Goal: Information Seeking & Learning: Learn about a topic

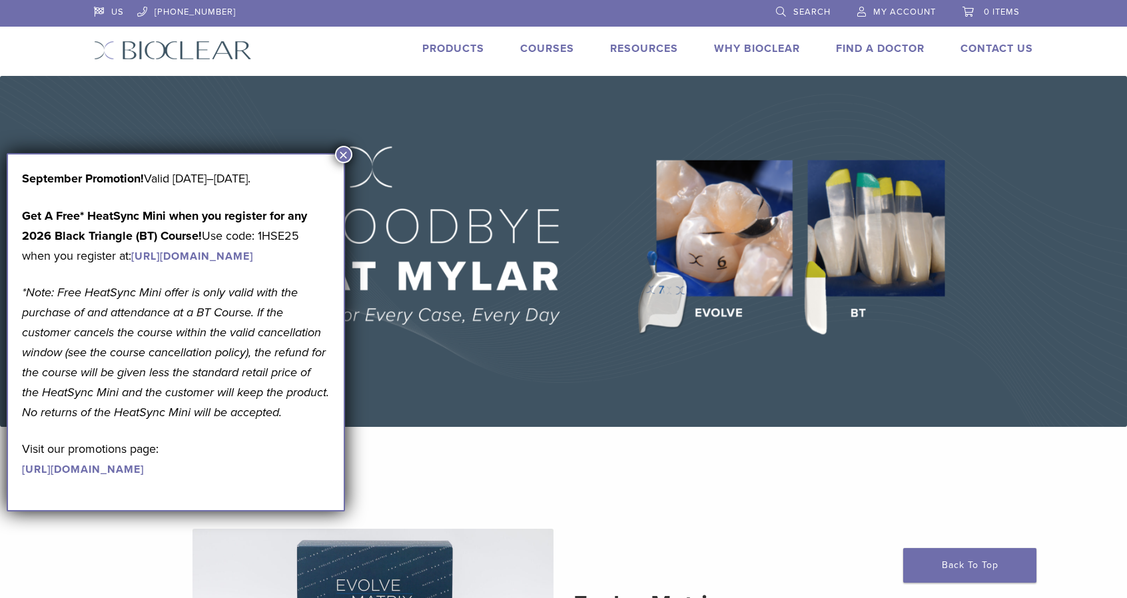
scroll to position [200, 0]
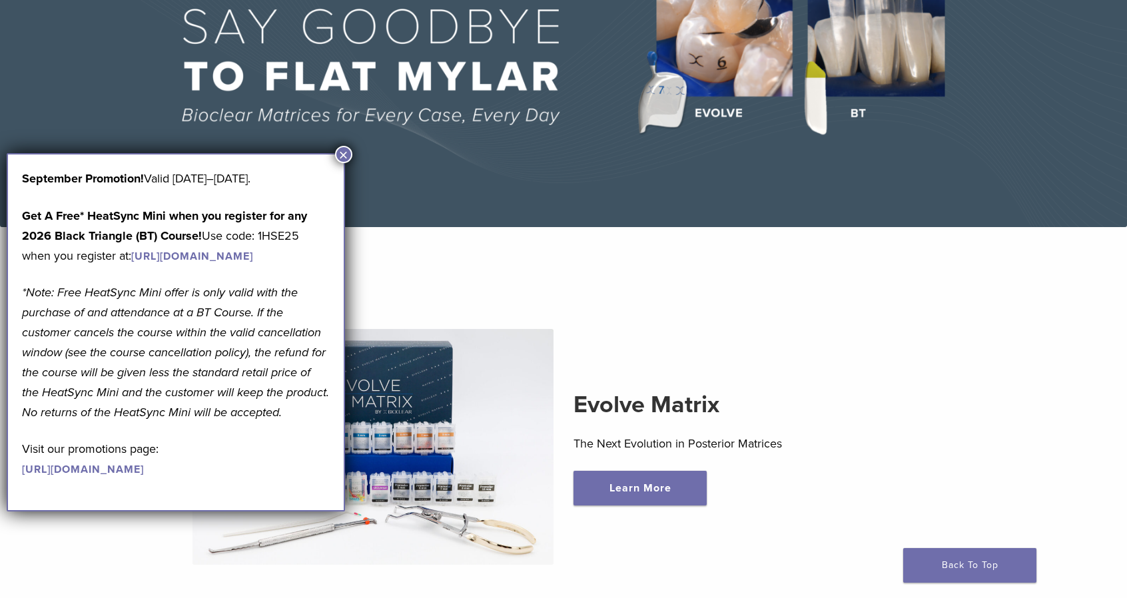
click at [342, 157] on button "×" at bounding box center [343, 154] width 17 height 17
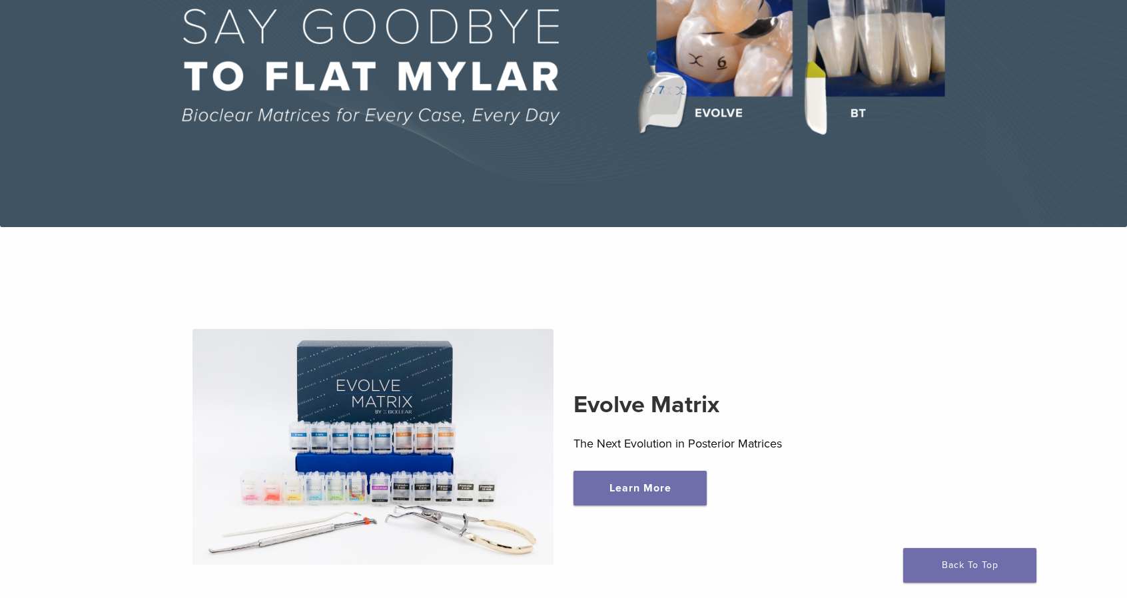
scroll to position [0, 0]
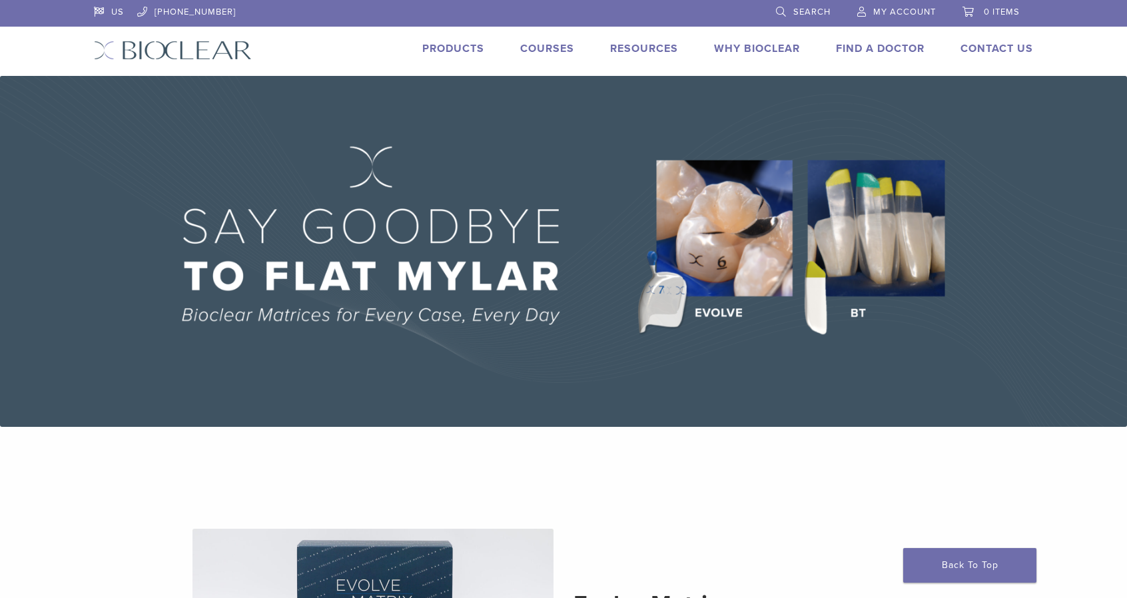
click at [439, 53] on link "Products" at bounding box center [453, 48] width 62 height 13
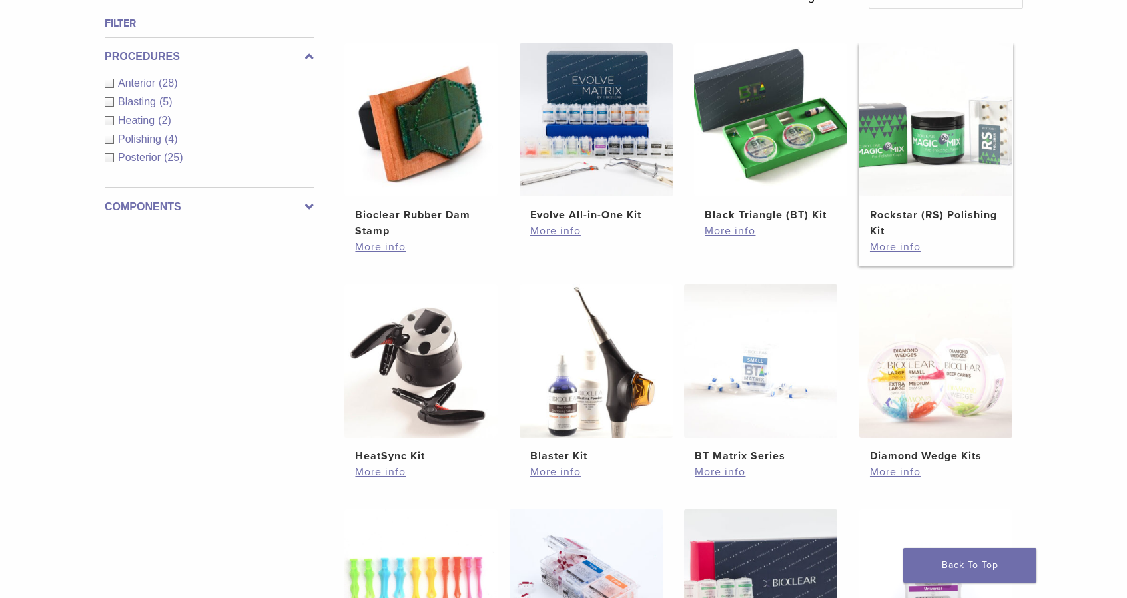
scroll to position [666, 0]
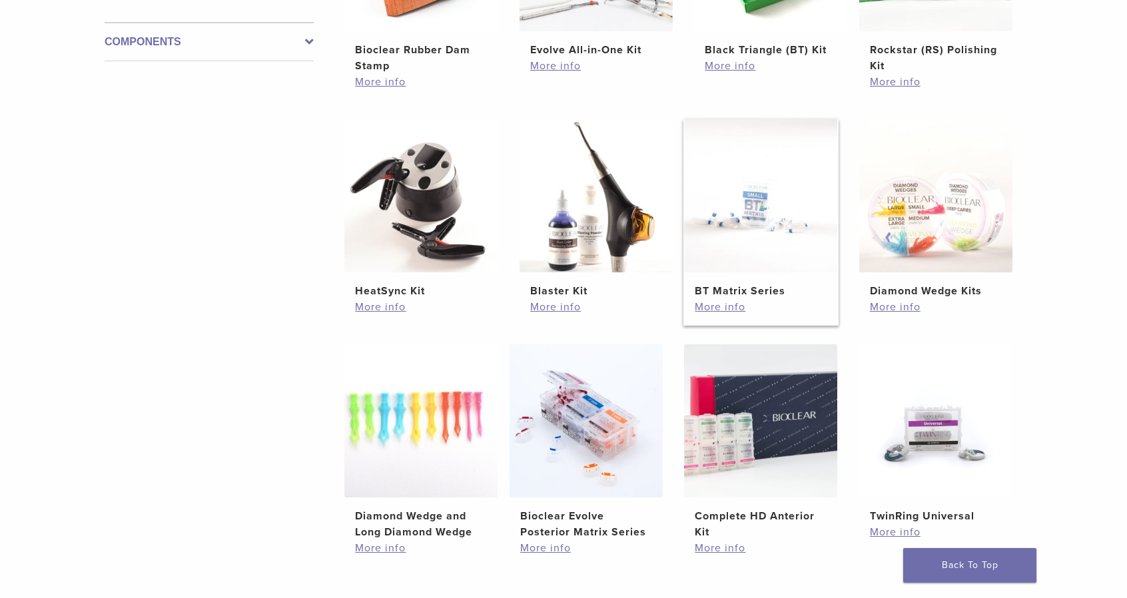
click at [730, 233] on img at bounding box center [760, 195] width 153 height 153
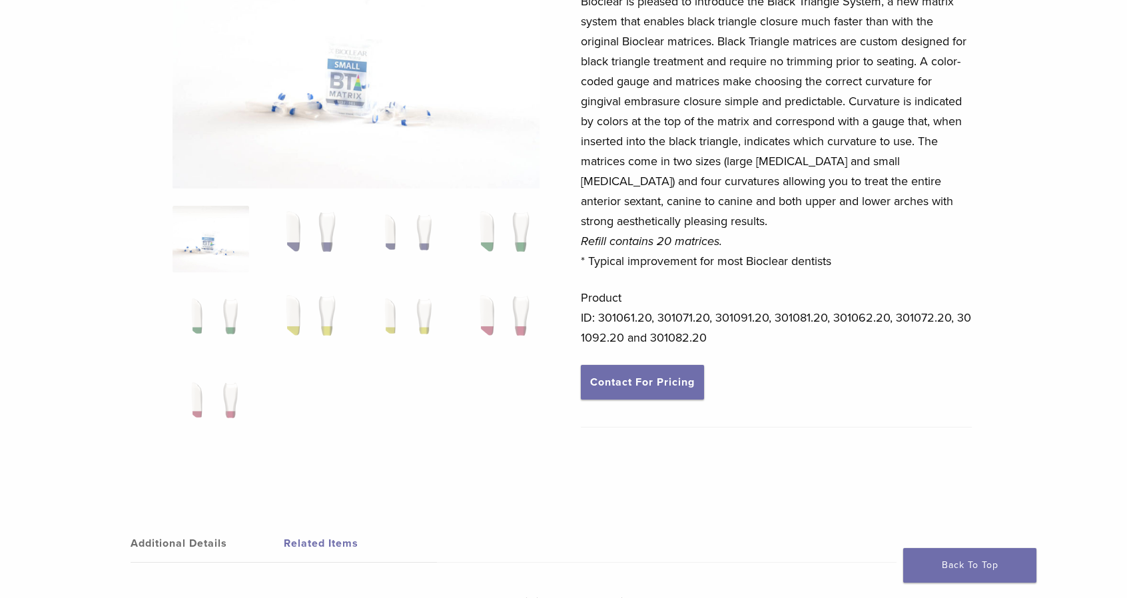
scroll to position [200, 0]
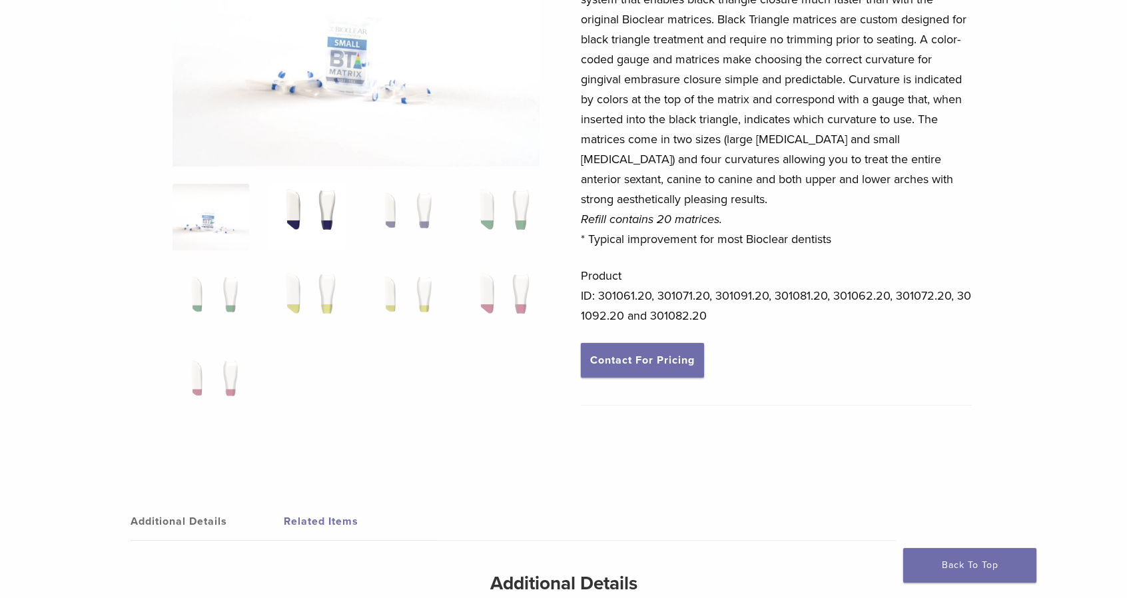
click at [325, 217] on img at bounding box center [307, 217] width 77 height 67
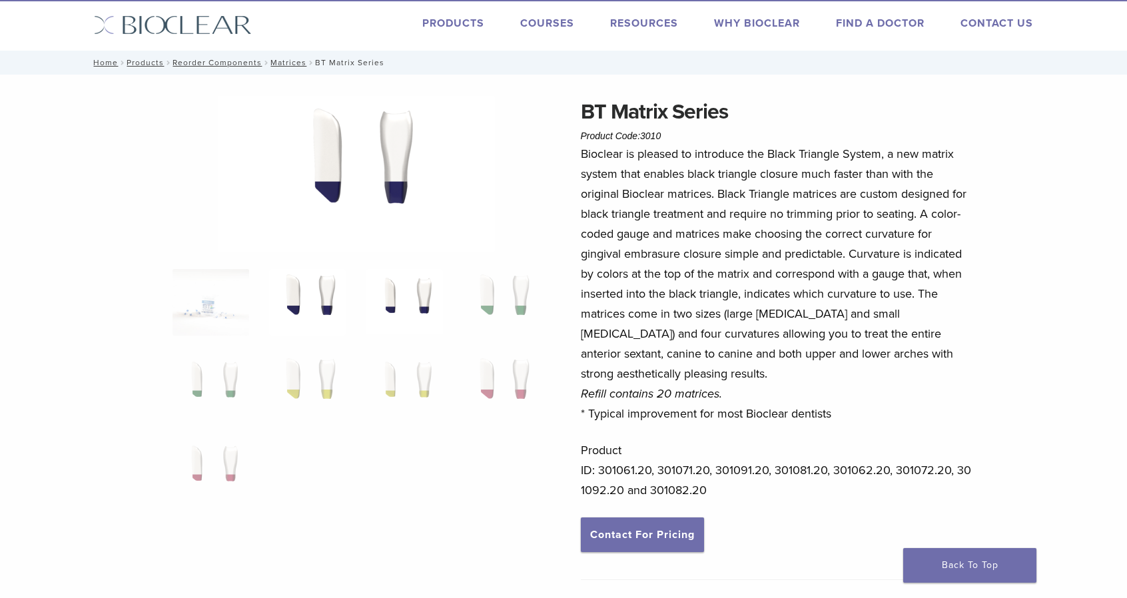
scroll to position [0, 0]
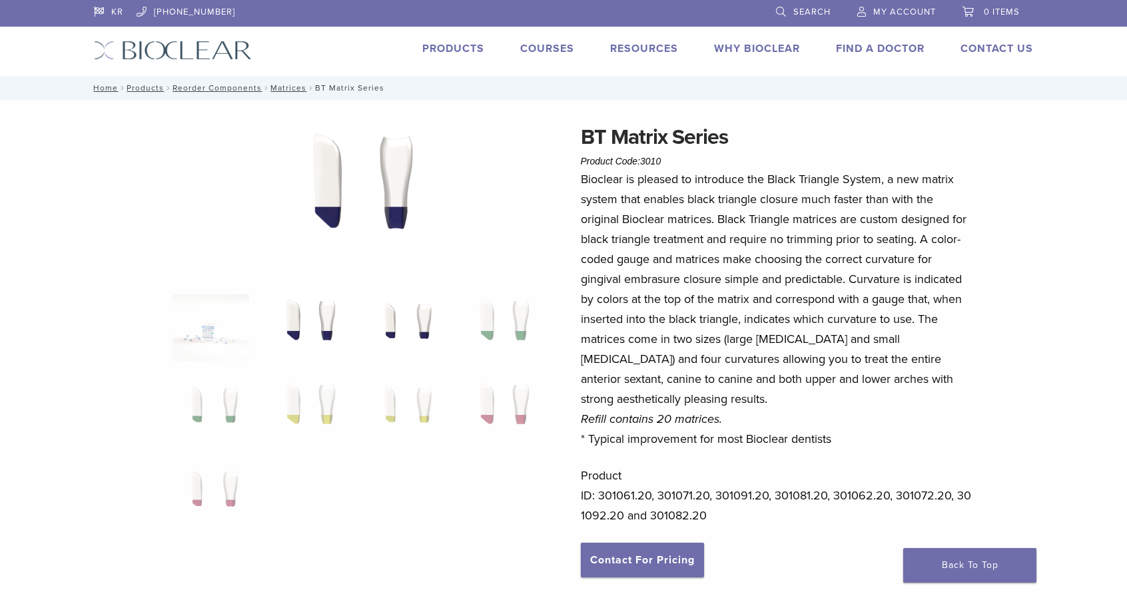
click at [408, 311] on img at bounding box center [404, 328] width 77 height 67
click at [482, 308] on img at bounding box center [501, 328] width 77 height 67
click at [204, 405] on img at bounding box center [211, 411] width 77 height 67
click at [284, 400] on img at bounding box center [307, 411] width 77 height 67
click at [406, 380] on img at bounding box center [404, 411] width 77 height 67
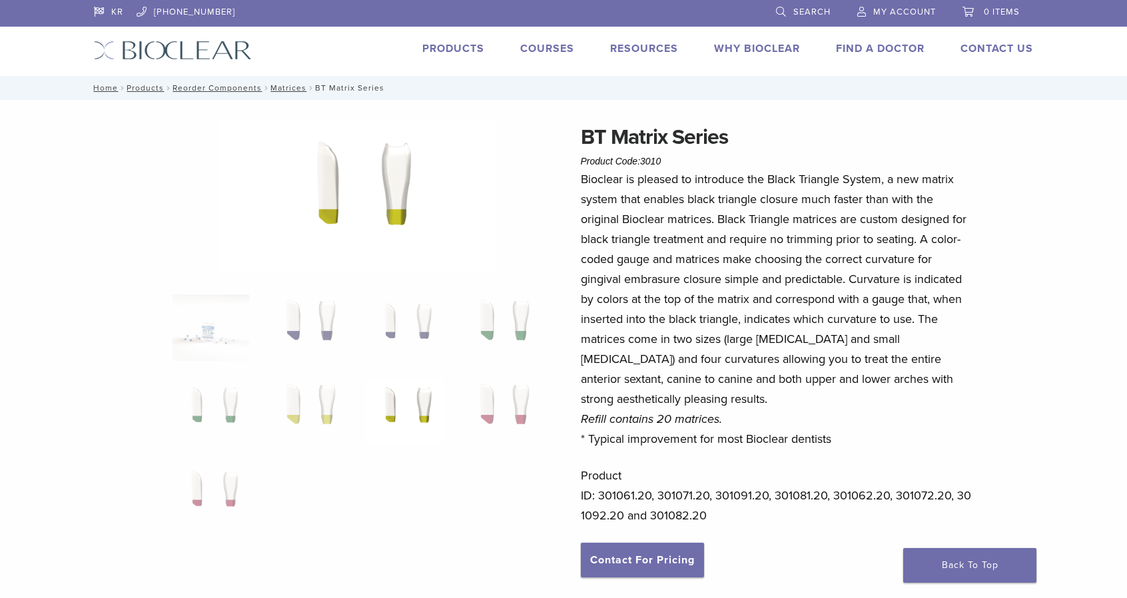
click at [522, 373] on ol at bounding box center [357, 421] width 388 height 252
click at [500, 396] on img at bounding box center [501, 411] width 77 height 67
click at [213, 472] on img at bounding box center [211, 495] width 77 height 67
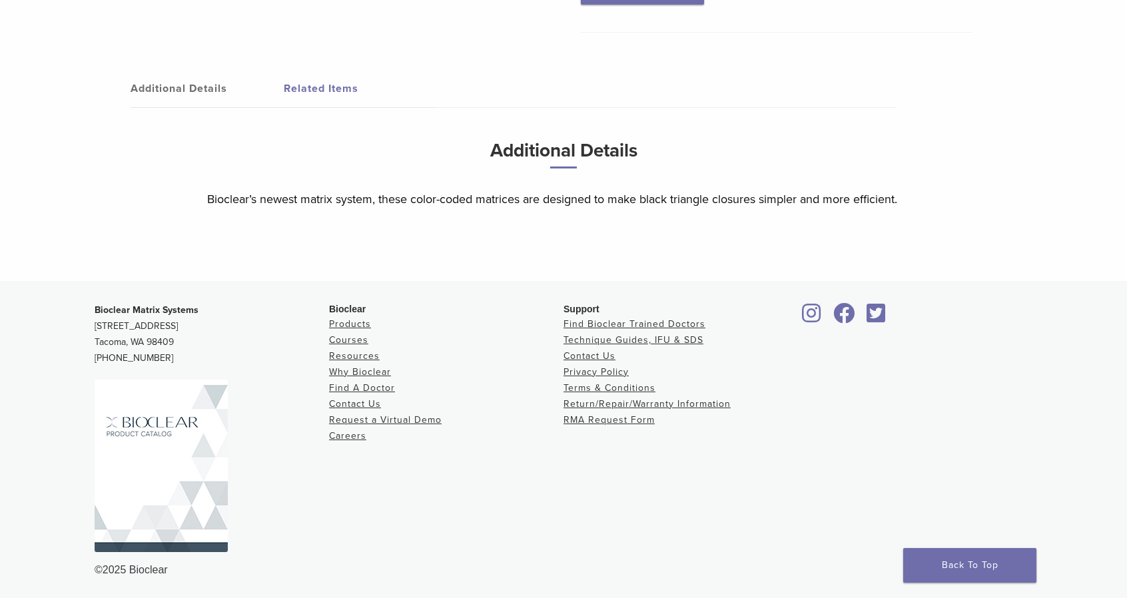
scroll to position [306, 0]
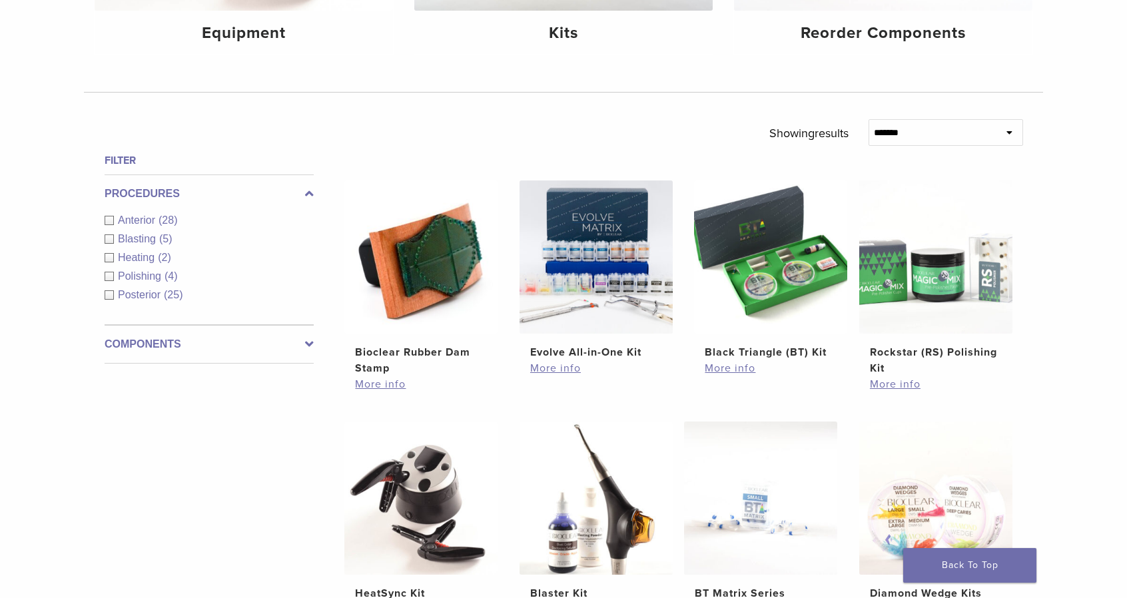
scroll to position [200, 0]
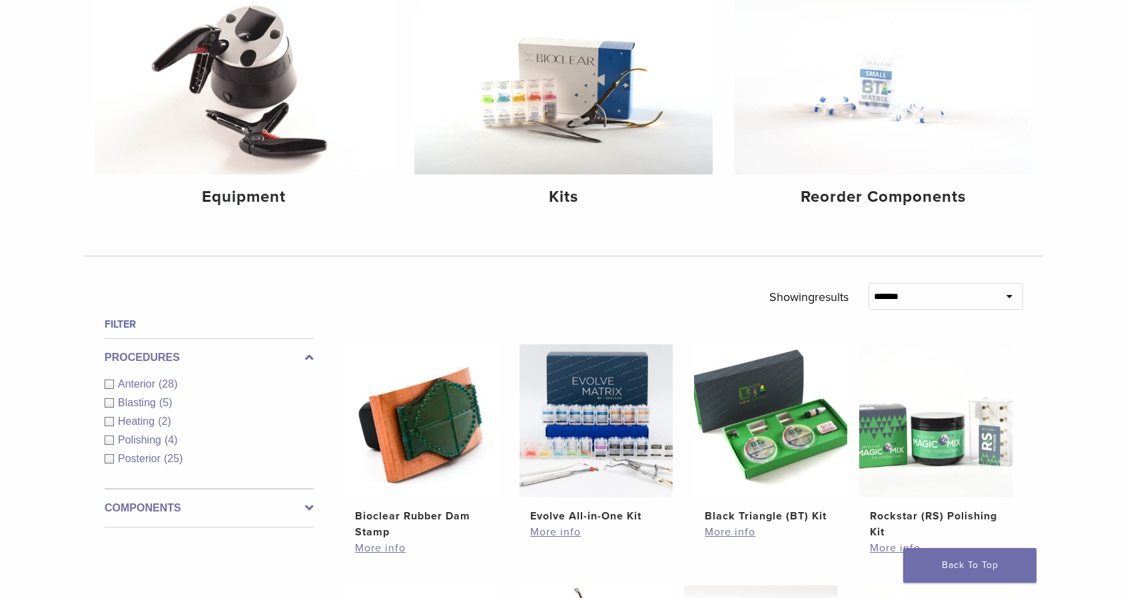
click at [157, 380] on span "Anterior" at bounding box center [138, 383] width 41 height 11
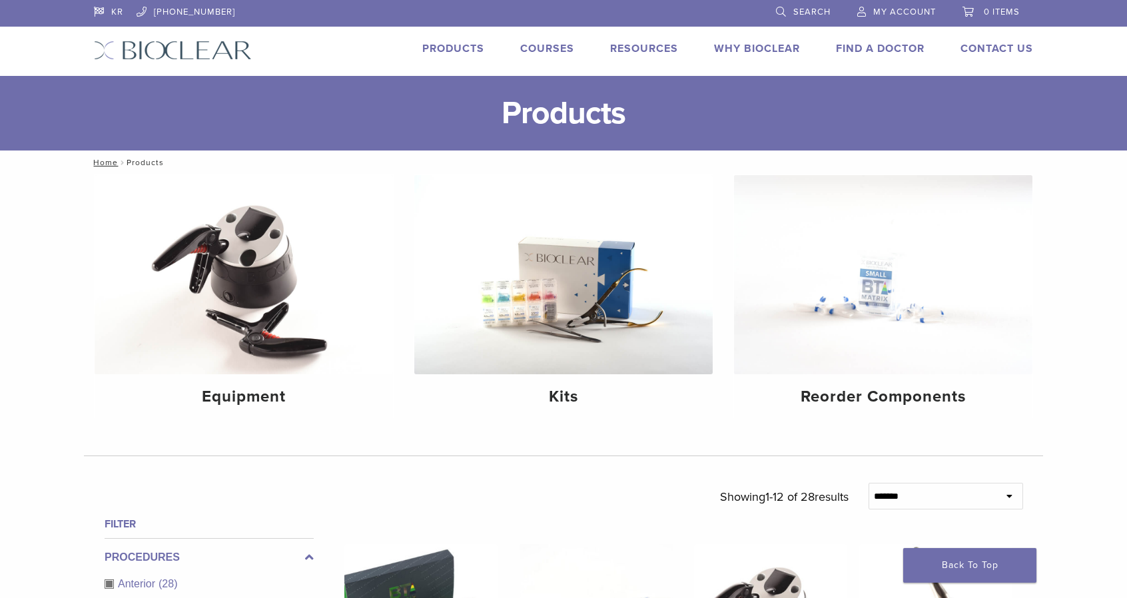
click at [774, 53] on link "Why Bioclear" at bounding box center [757, 48] width 86 height 13
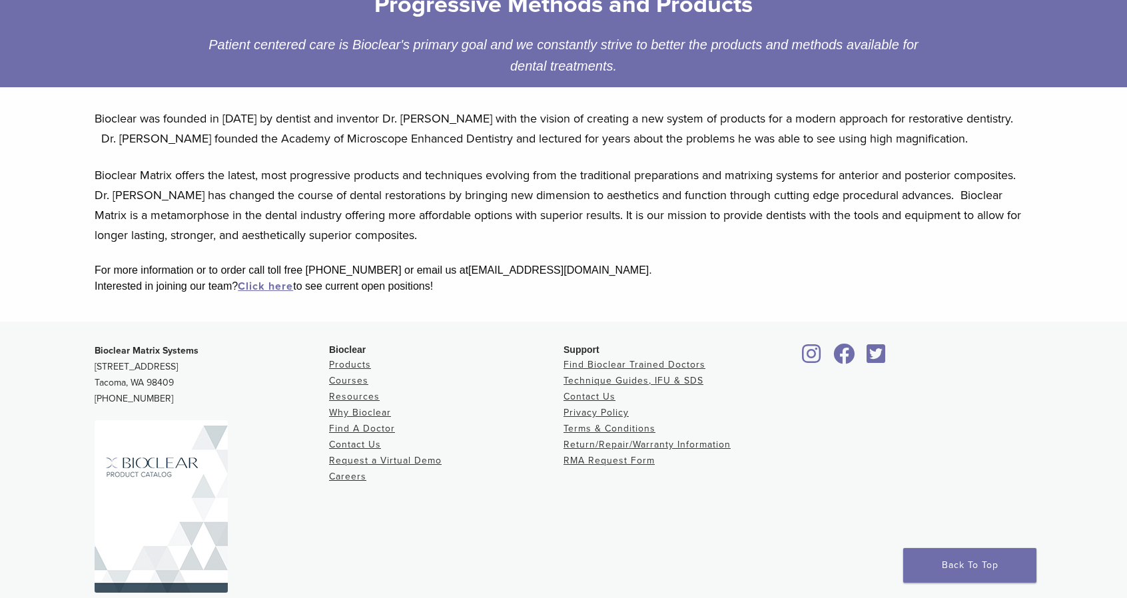
scroll to position [271, 0]
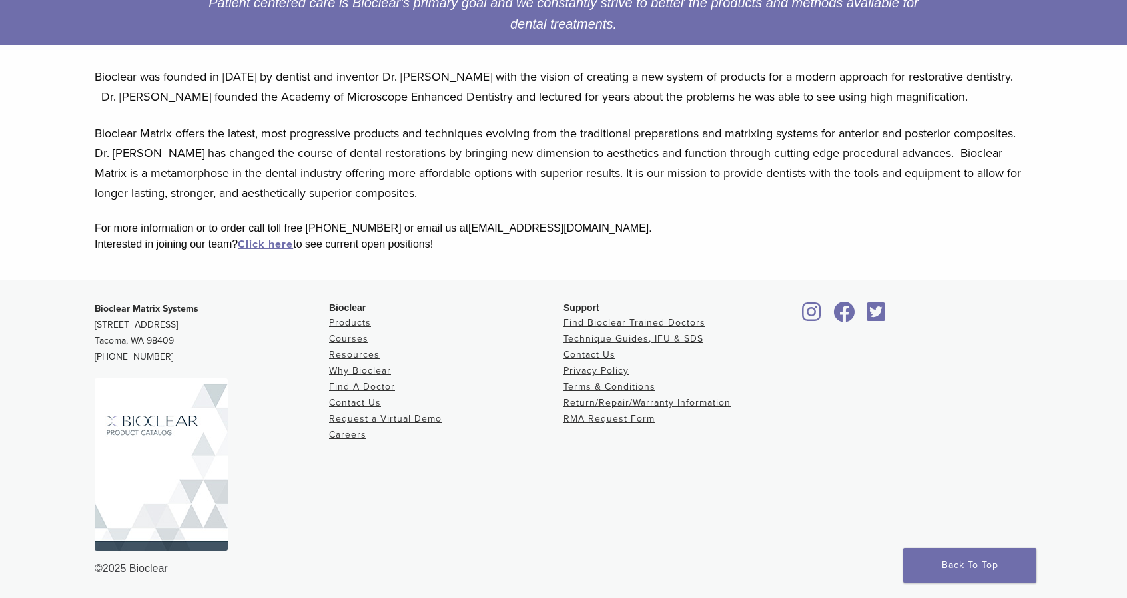
click at [132, 465] on img at bounding box center [161, 464] width 133 height 173
